Goal: Task Accomplishment & Management: Use online tool/utility

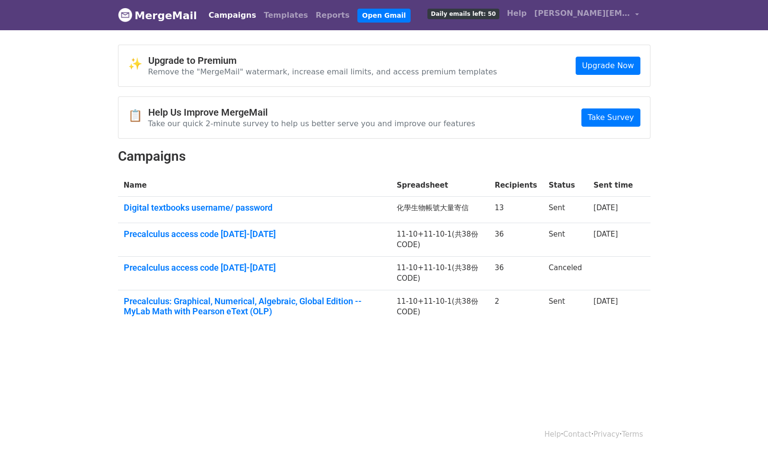
click at [609, 378] on html "MergeMail Campaigns Templates Reports Open Gmail Daily emails left: 50 Help peg…" at bounding box center [384, 226] width 768 height 453
click at [357, 16] on link "Open Gmail" at bounding box center [383, 16] width 53 height 14
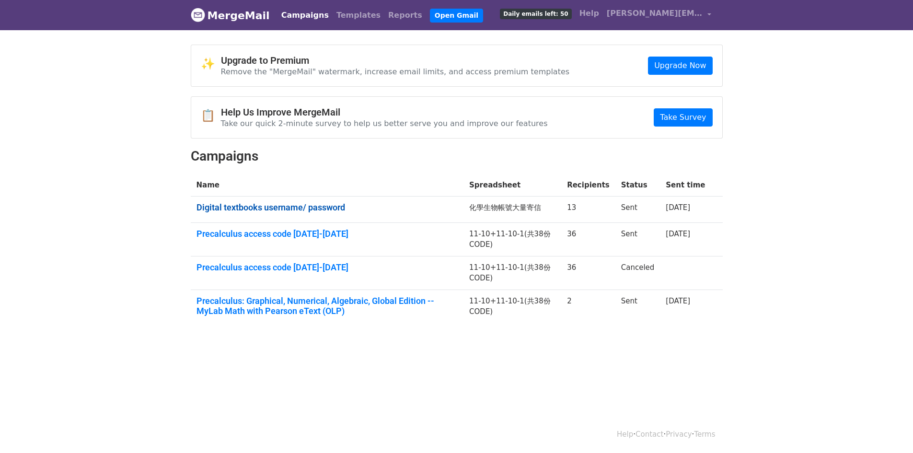
click at [286, 210] on link "Digital textbooks username/ password" at bounding box center [328, 207] width 262 height 11
click at [339, 15] on link "Templates" at bounding box center [359, 15] width 52 height 19
click at [433, 18] on link "Open Gmail" at bounding box center [456, 16] width 53 height 14
click at [113, 187] on body "MergeMail Campaigns Templates Reports Open Gmail Daily emails left: 50 Help peg…" at bounding box center [456, 186] width 913 height 372
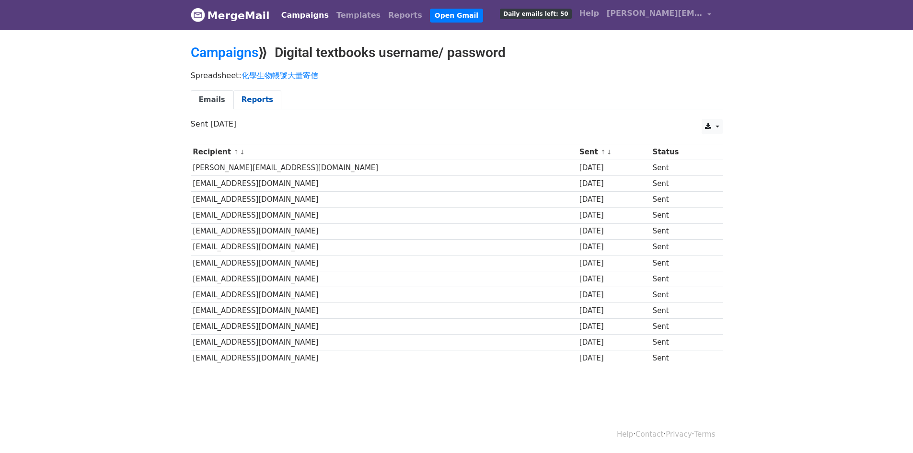
click at [257, 95] on link "Reports" at bounding box center [258, 100] width 48 height 20
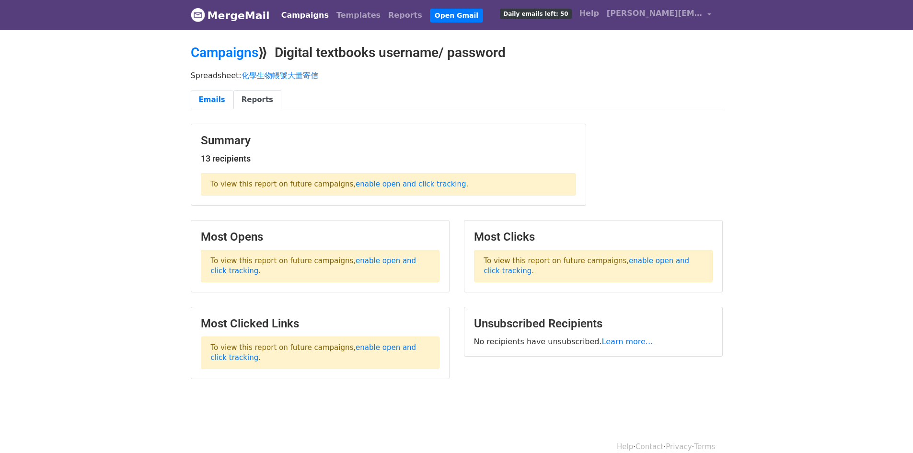
click at [211, 102] on link "Emails" at bounding box center [212, 100] width 43 height 20
